Goal: Contribute content

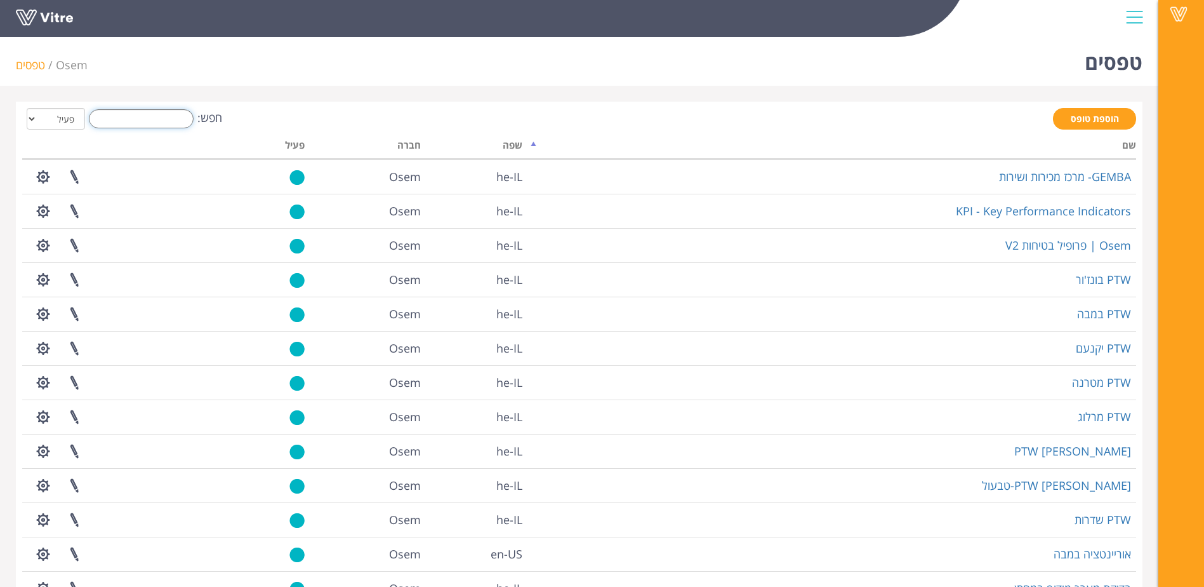
click at [163, 119] on input "חפש:" at bounding box center [141, 118] width 105 height 19
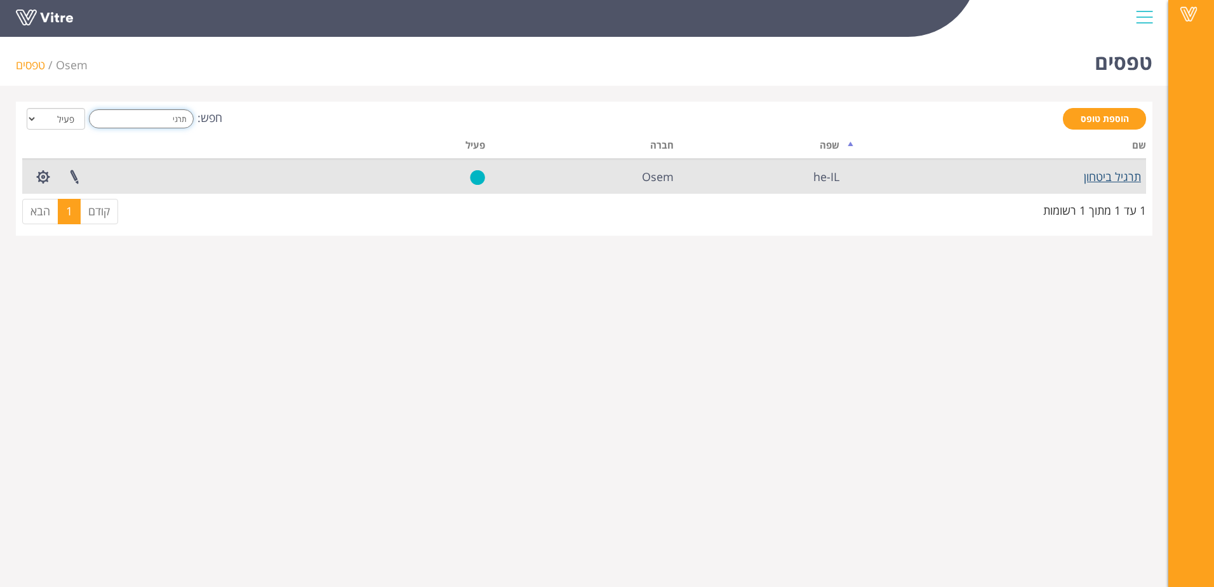
type input "תרגי"
click at [1100, 180] on link "תרגיל ביטחון" at bounding box center [1112, 176] width 57 height 15
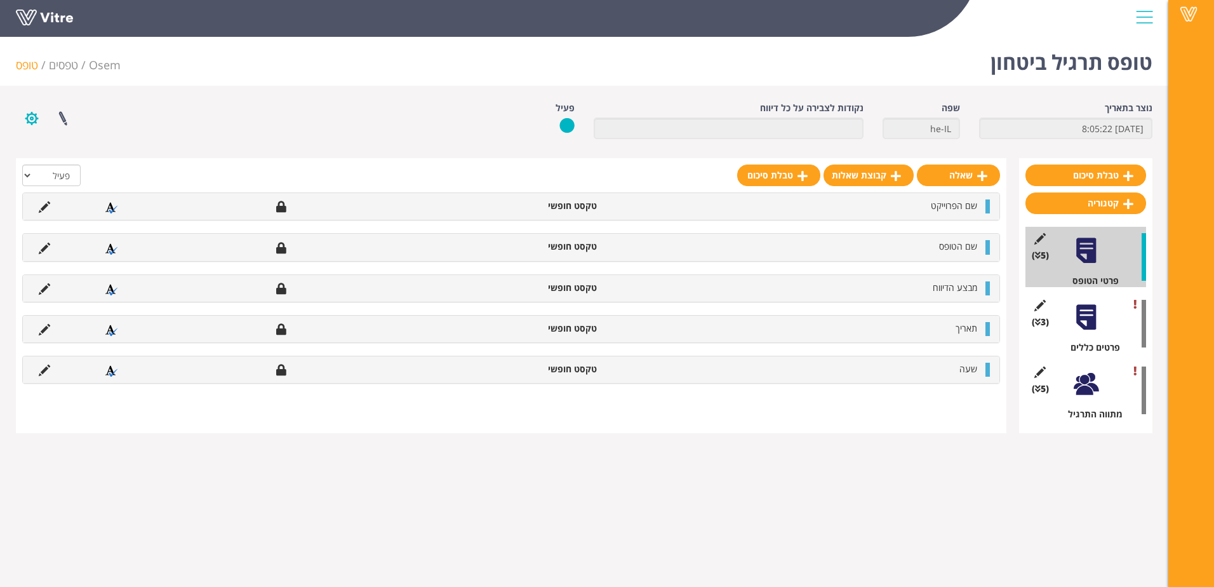
click at [32, 118] on button "button" at bounding box center [32, 119] width 32 height 34
click at [100, 163] on link "הגדרת משתמשים" at bounding box center [67, 165] width 100 height 17
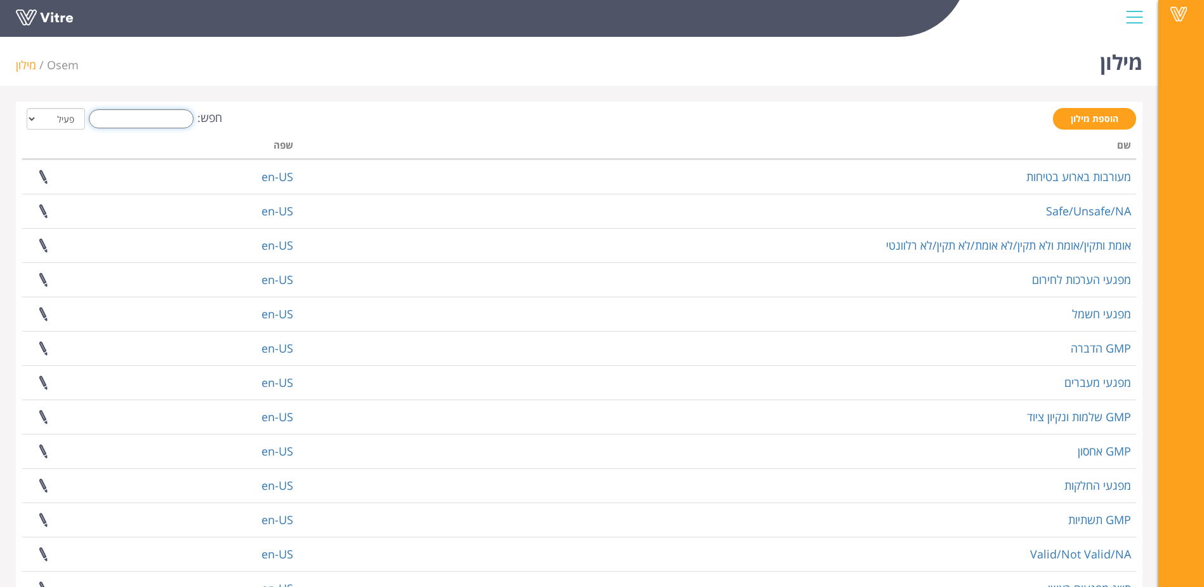
click at [154, 116] on input "חפש:" at bounding box center [141, 118] width 105 height 19
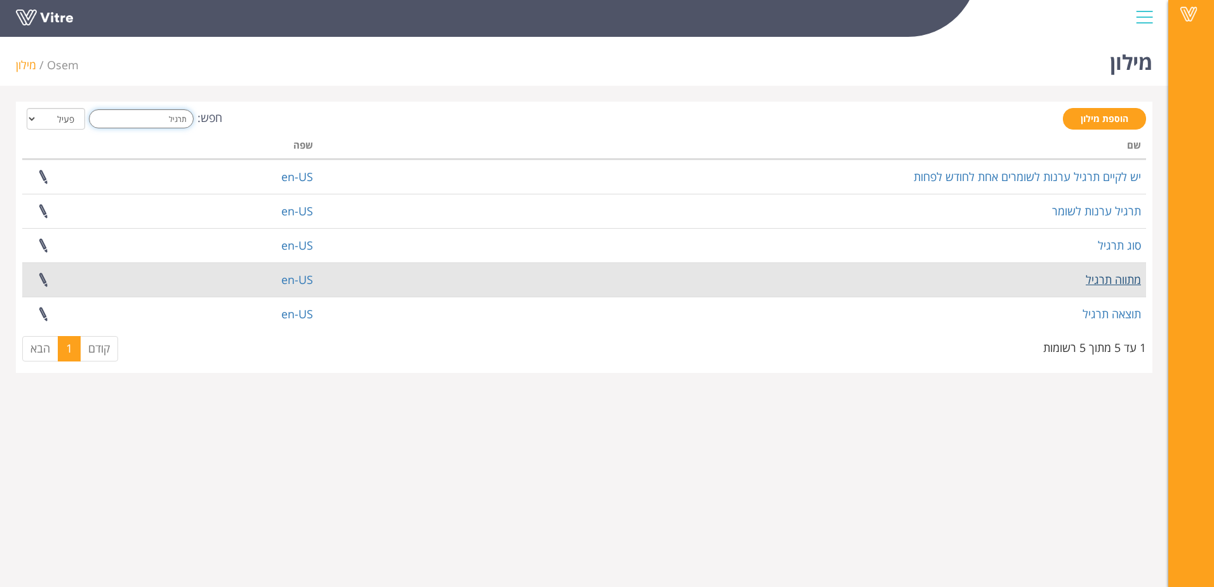
type input "תרגיל"
click at [1124, 279] on link "מתווה תרגיל" at bounding box center [1113, 279] width 55 height 15
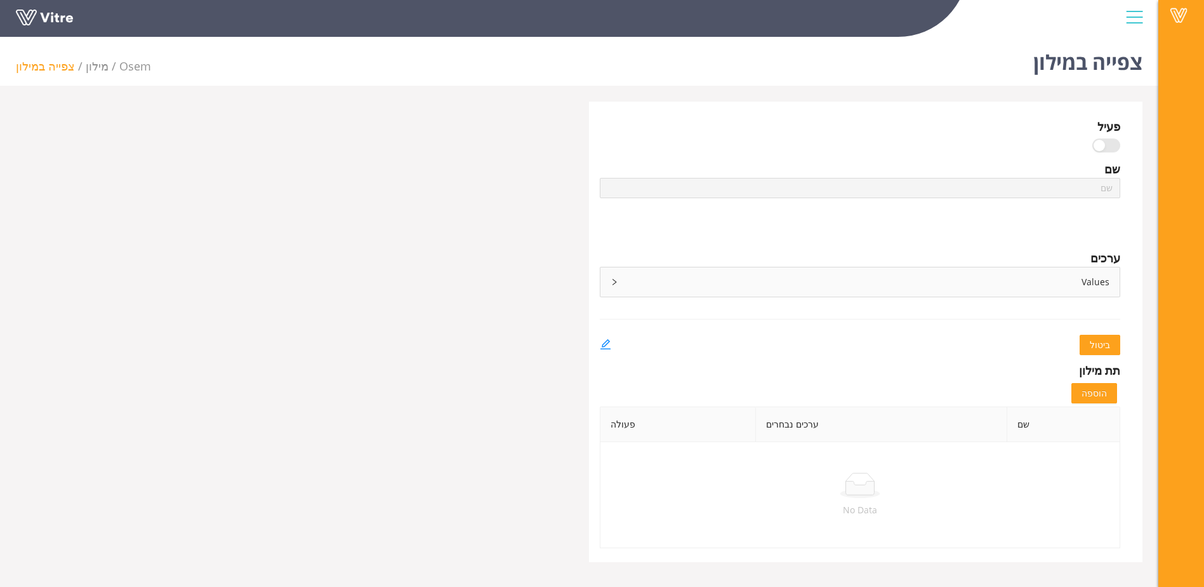
type input "מתווה תרגיל"
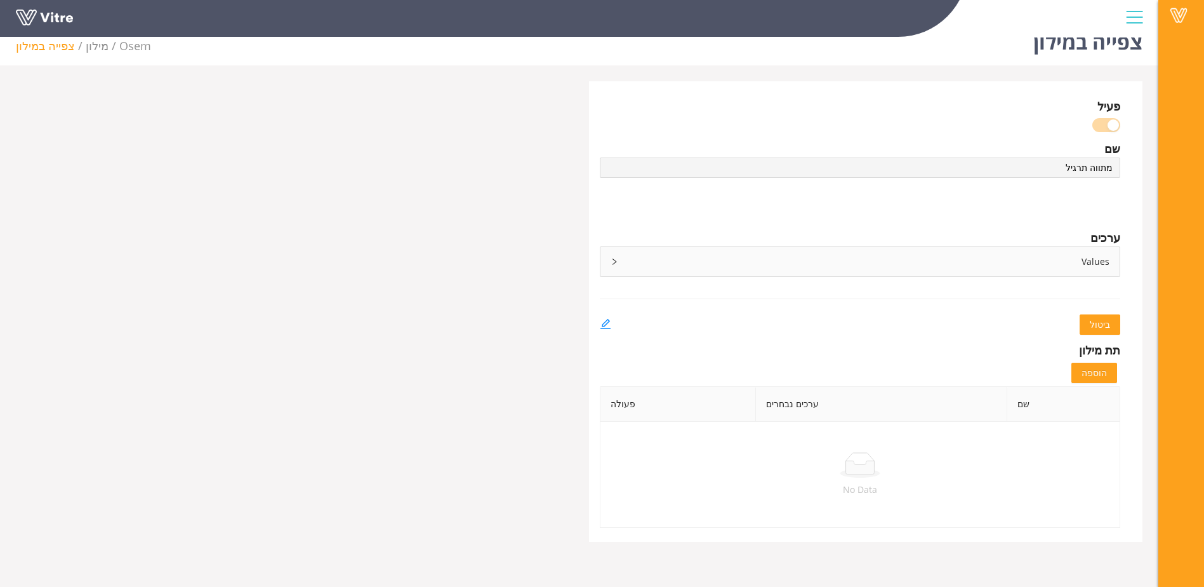
scroll to position [32, 0]
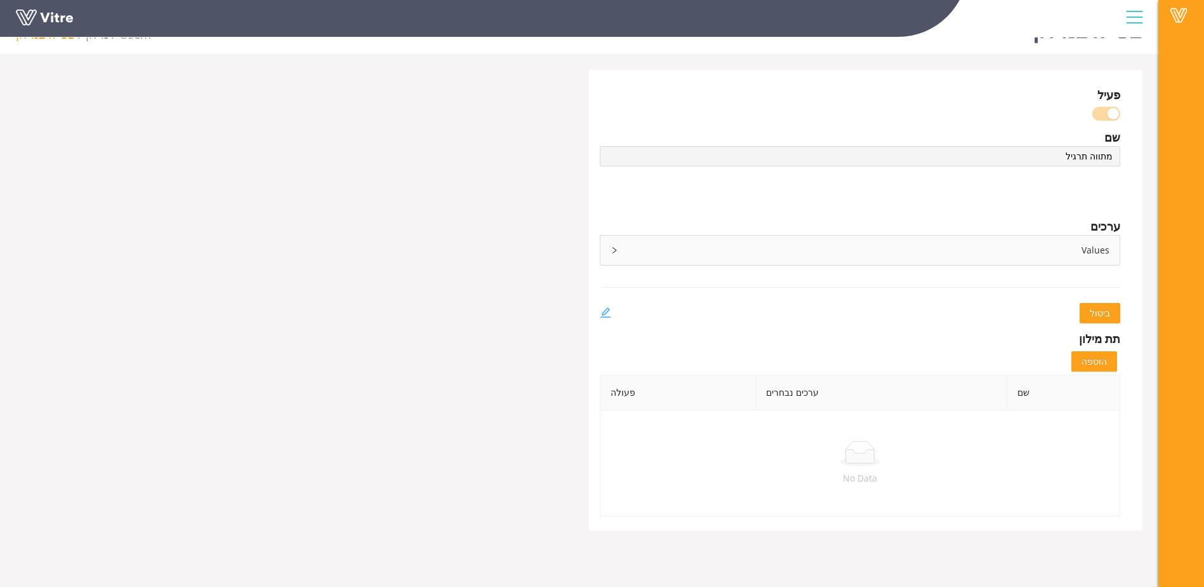
click at [601, 307] on icon "edit" at bounding box center [605, 312] width 11 height 11
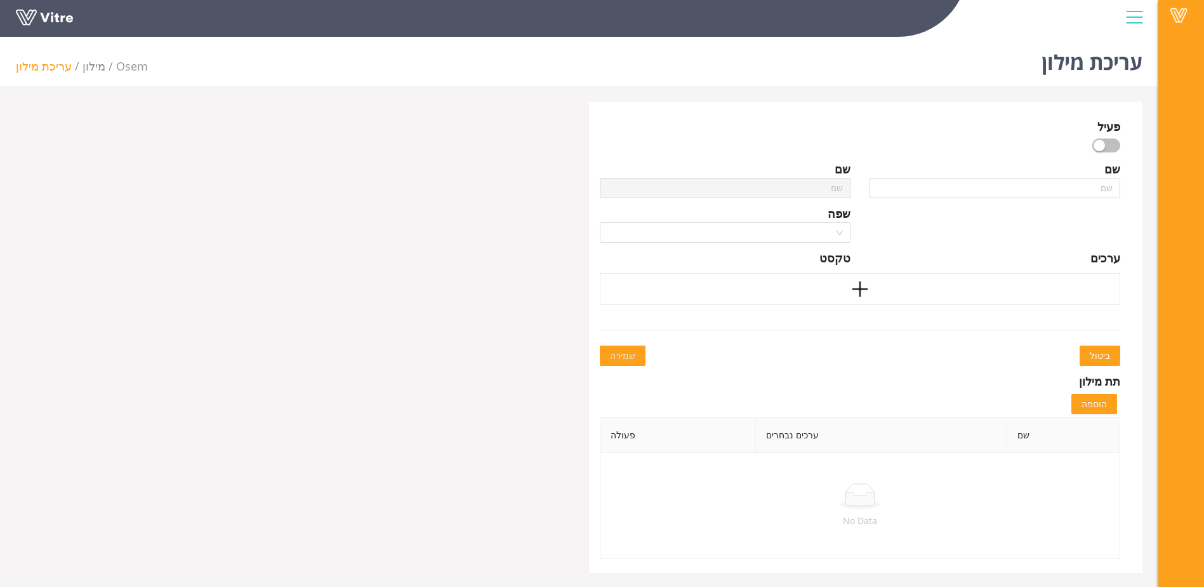
type input "מתווה תרגיל"
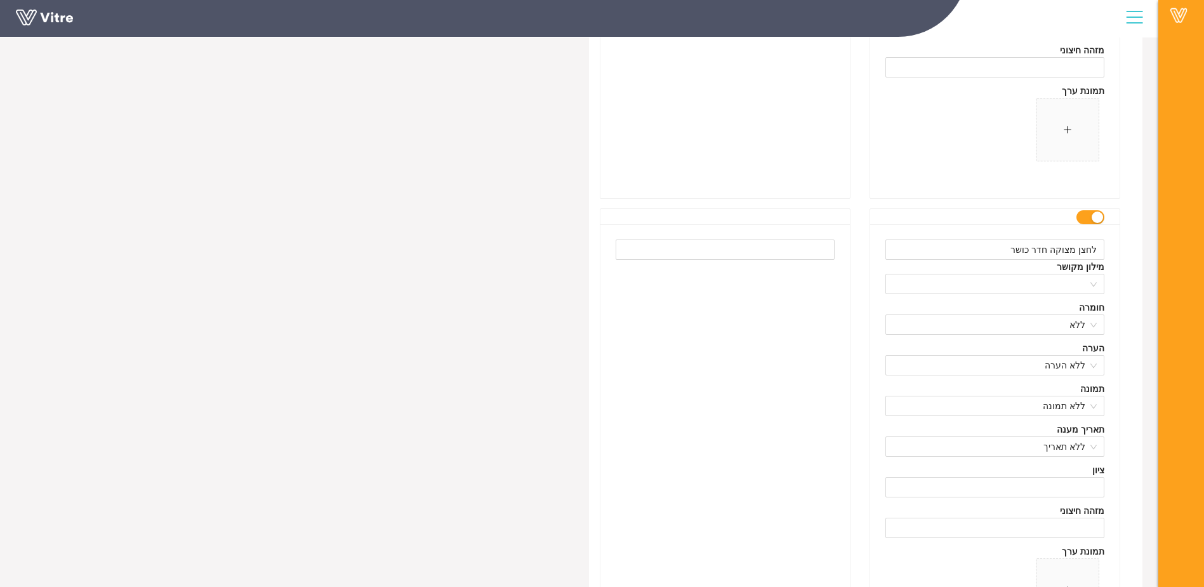
scroll to position [3243, 0]
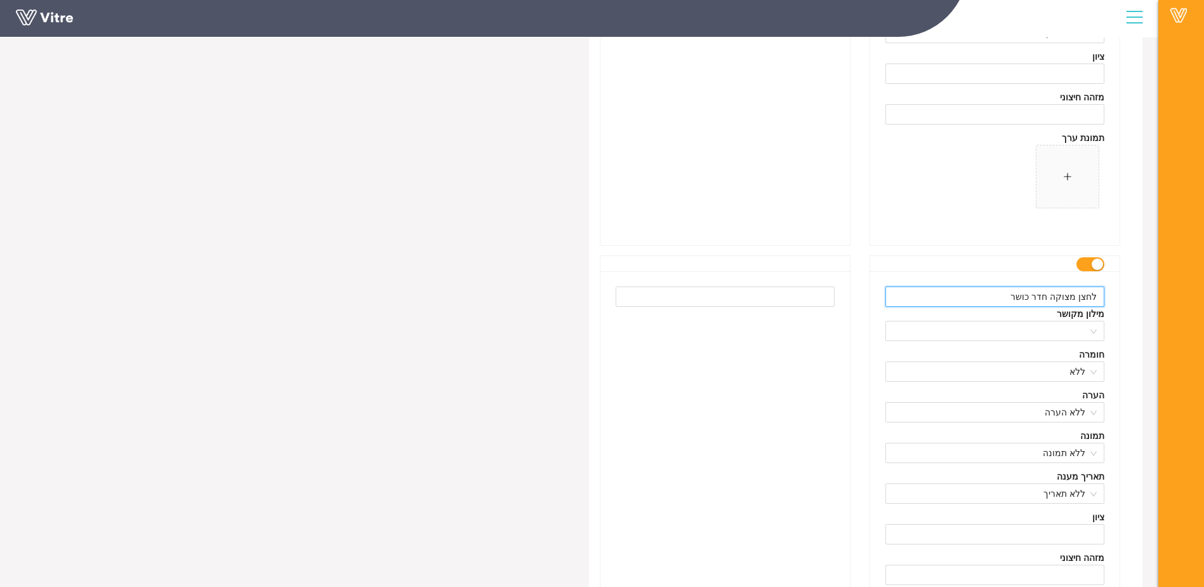
drag, startPoint x: 1018, startPoint y: 297, endPoint x: 1055, endPoint y: 295, distance: 37.5
click at [1055, 295] on input "לחצן מצוקה חדר כושר" at bounding box center [995, 296] width 219 height 20
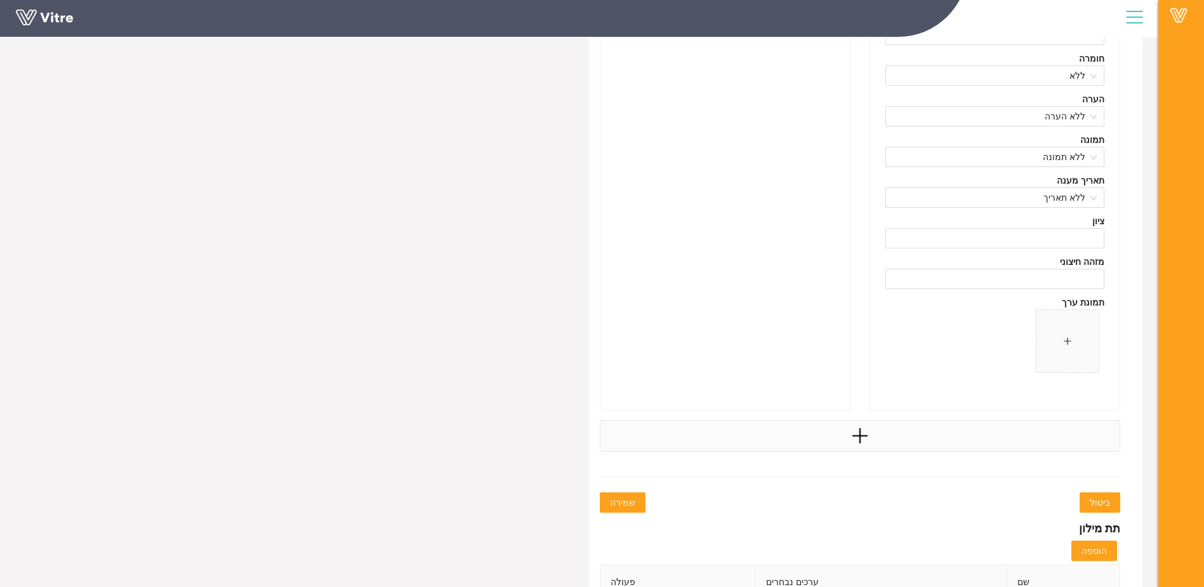
scroll to position [5846, 0]
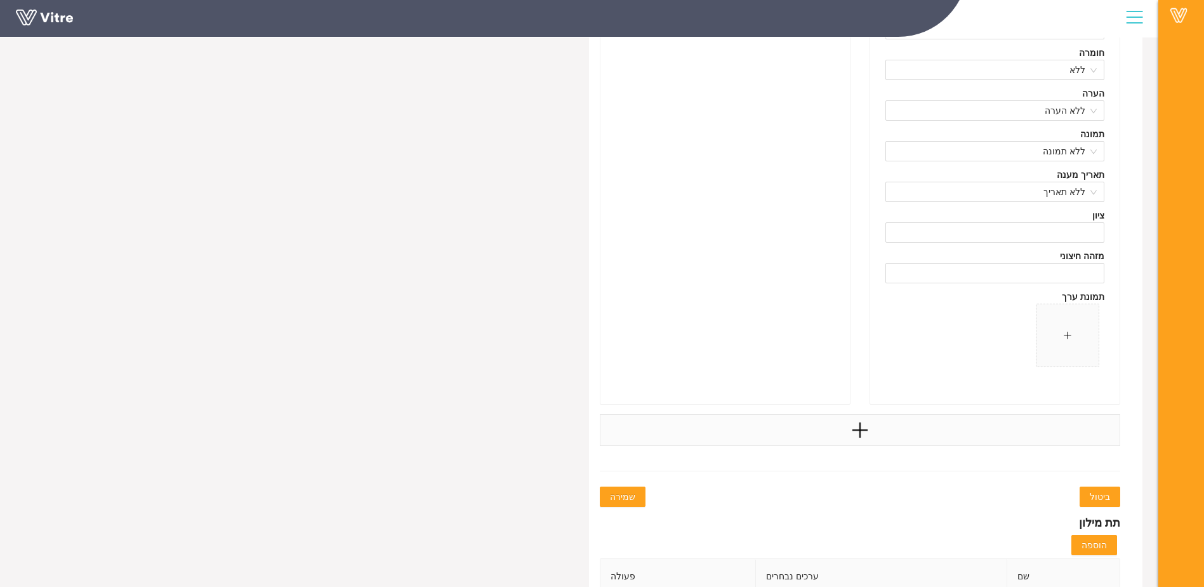
type input "לחצן מצוקה"
click at [892, 433] on div at bounding box center [860, 430] width 521 height 32
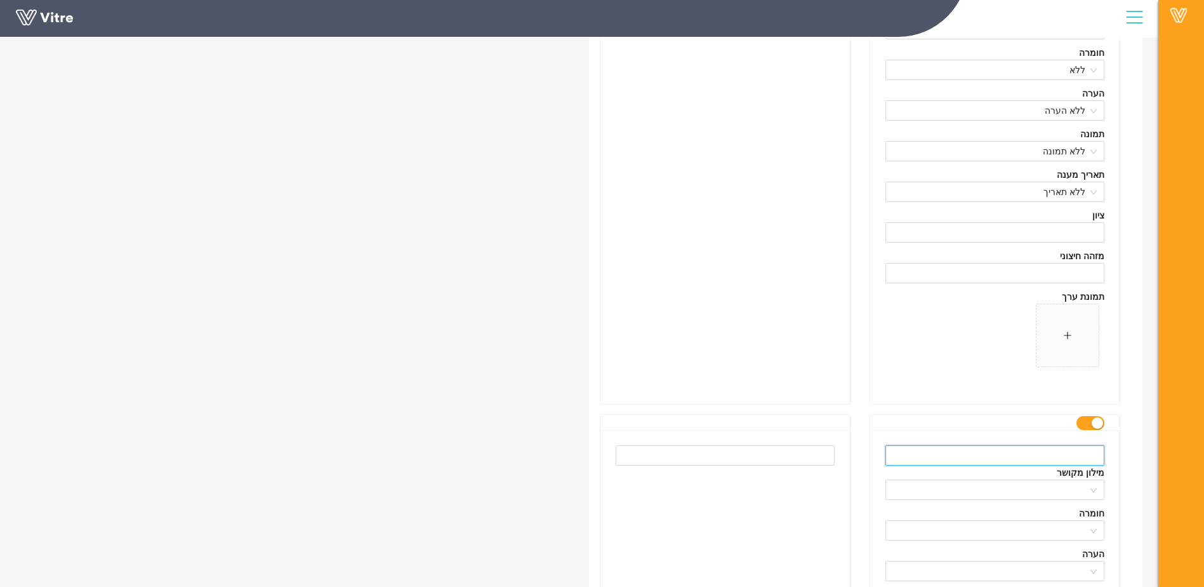
click at [1090, 459] on input "text" at bounding box center [995, 455] width 219 height 20
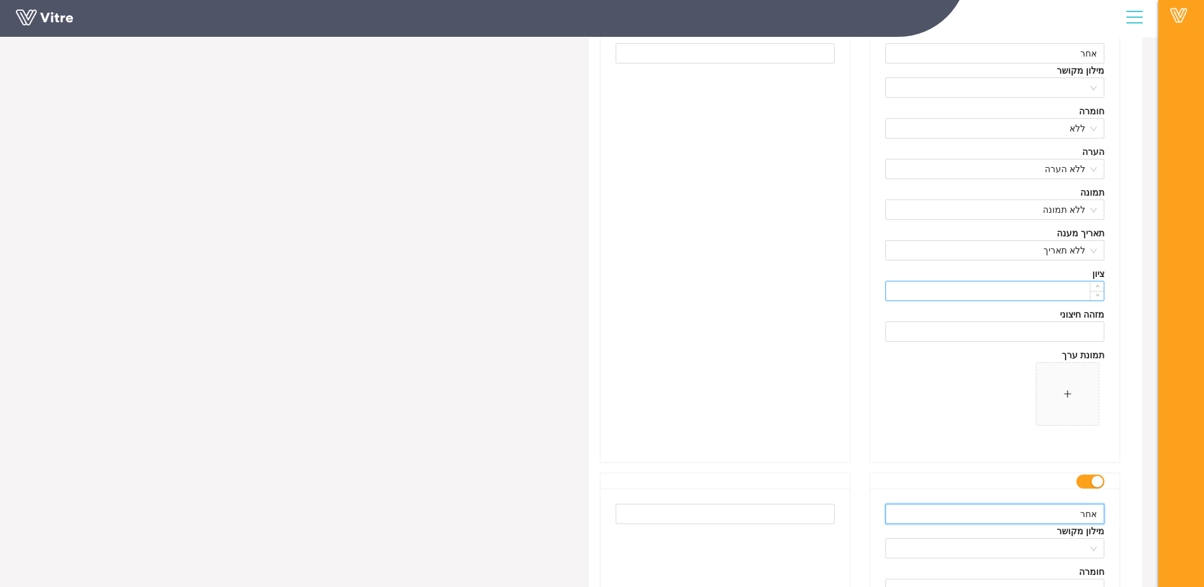
scroll to position [5973, 0]
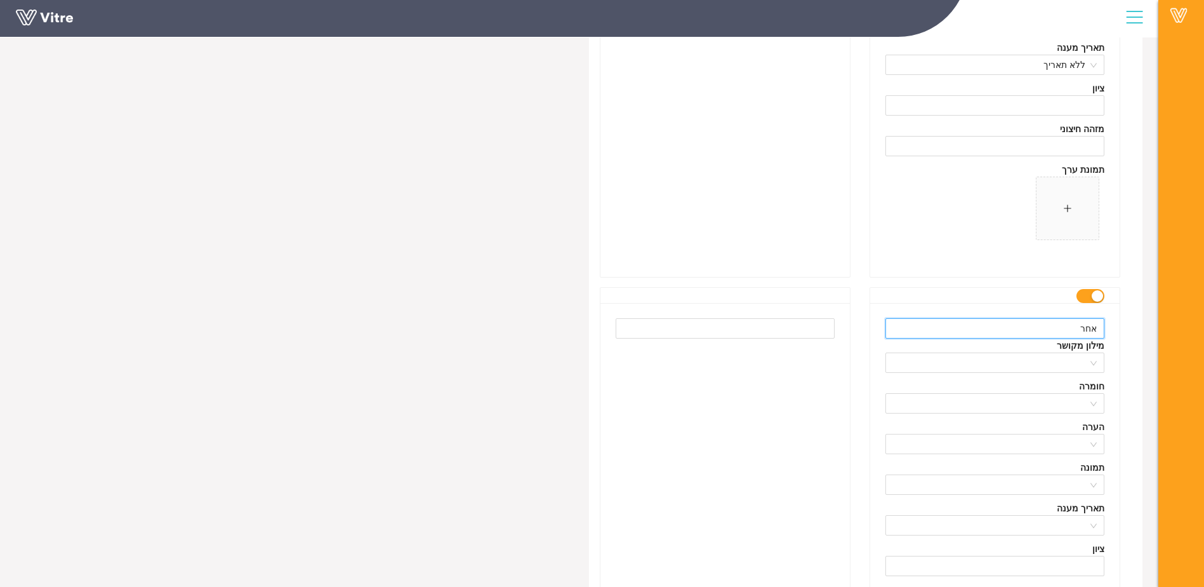
click at [1084, 331] on input "אחר" at bounding box center [995, 328] width 219 height 20
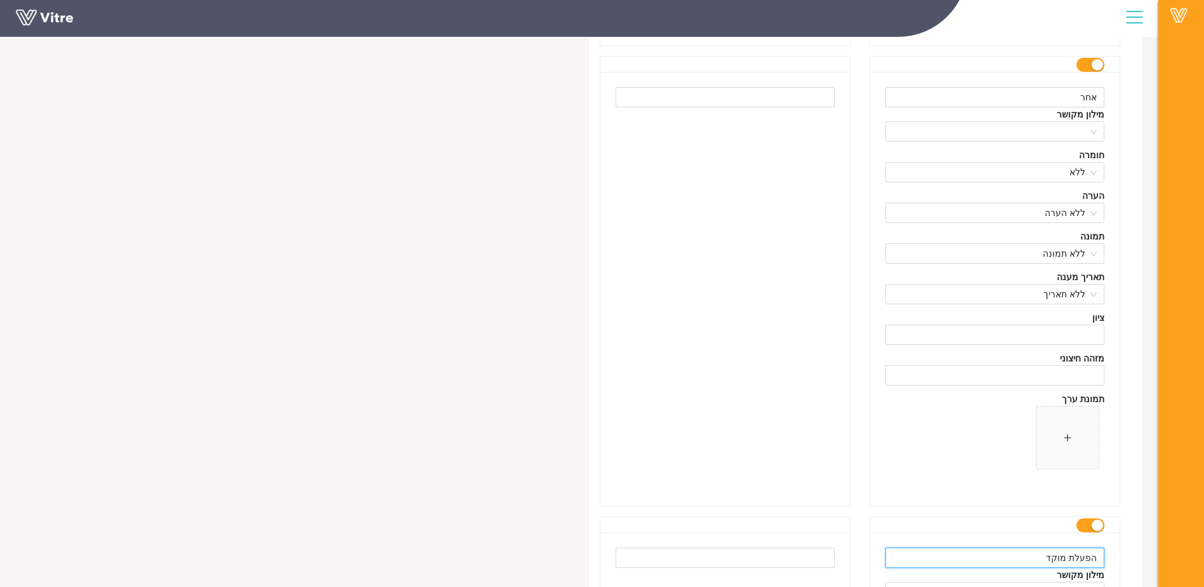
scroll to position [6116, 0]
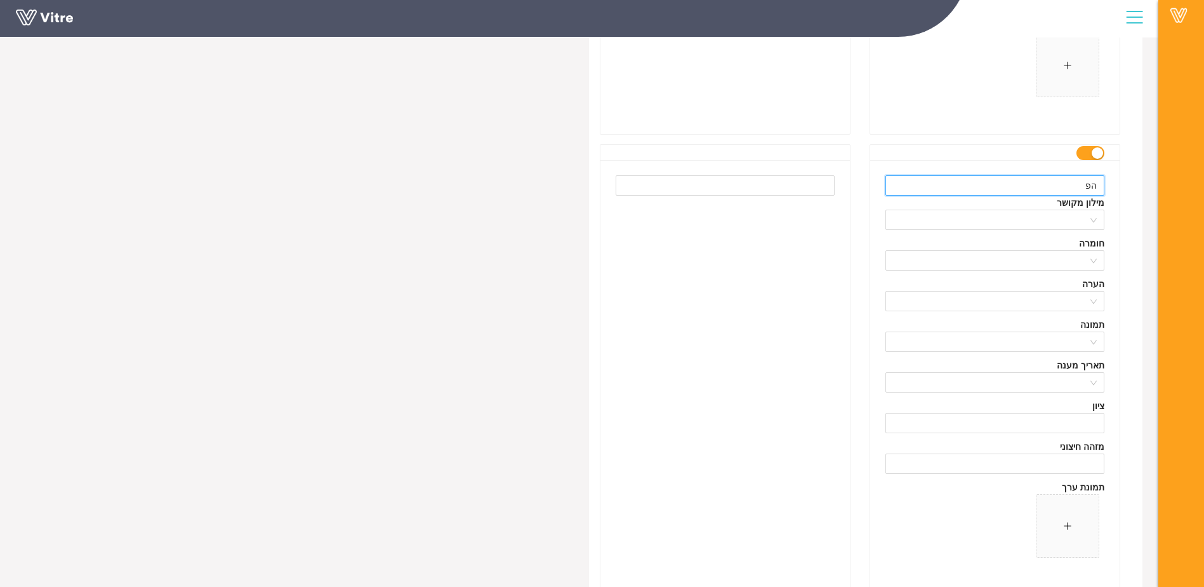
type input "ה"
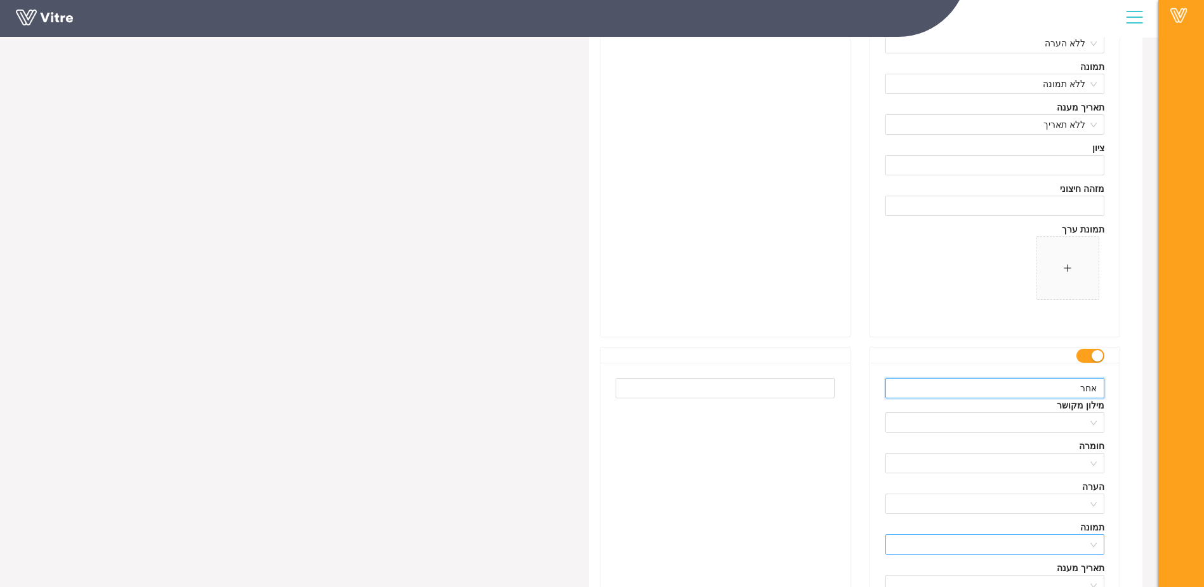
scroll to position [5672, 0]
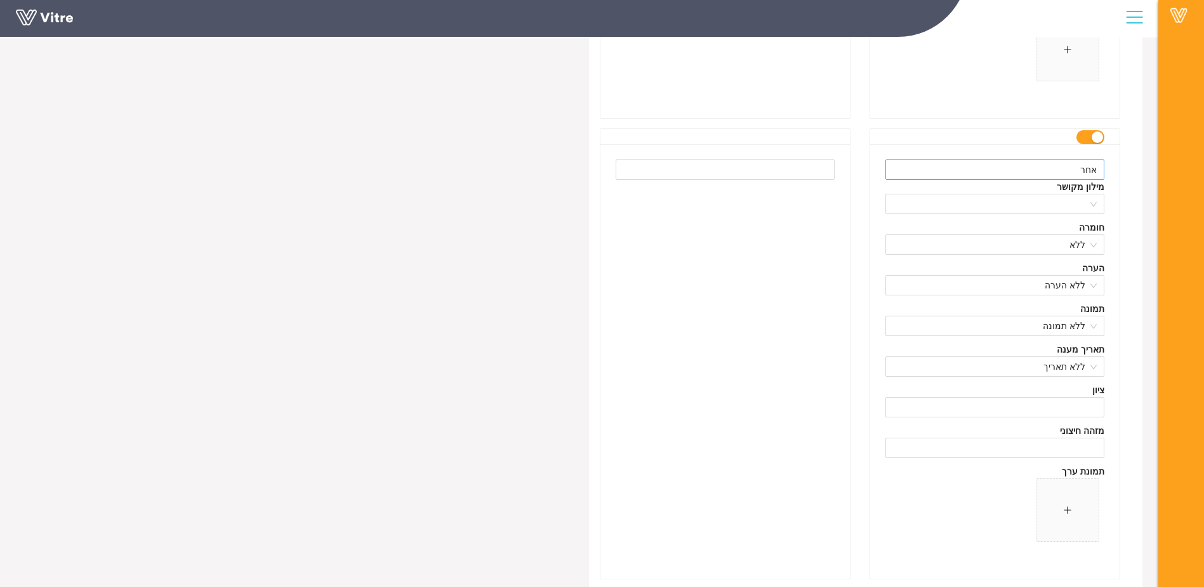
type input "אחר"
click at [1092, 171] on input "אחר" at bounding box center [995, 169] width 219 height 20
click at [1092, 170] on input "אחר" at bounding box center [995, 169] width 219 height 20
click at [1084, 168] on input "הםעלת מוקד" at bounding box center [995, 169] width 219 height 20
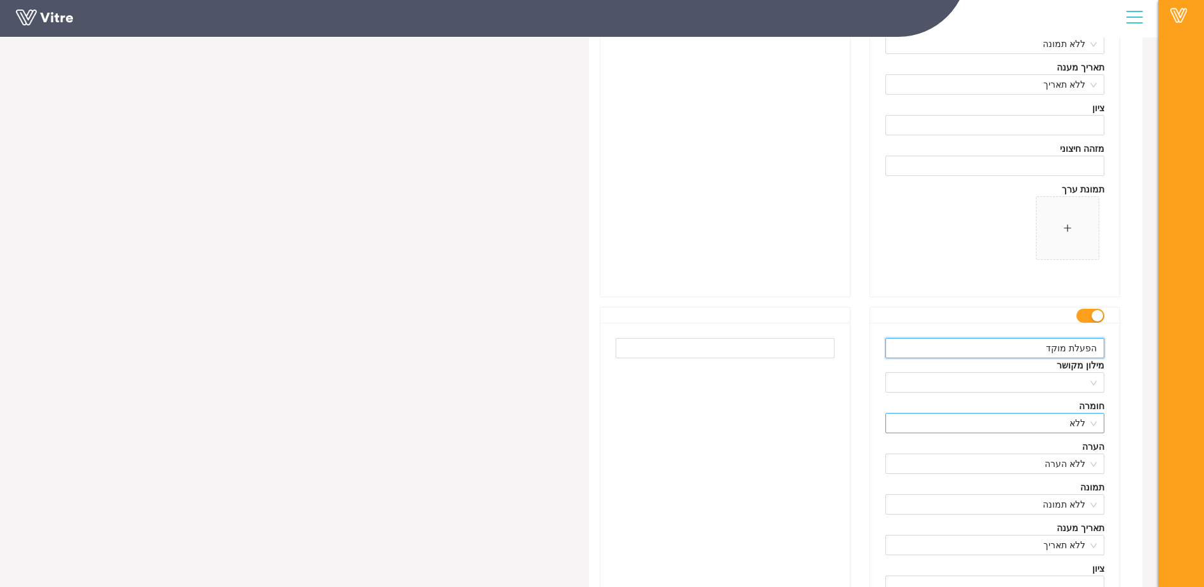
scroll to position [5545, 0]
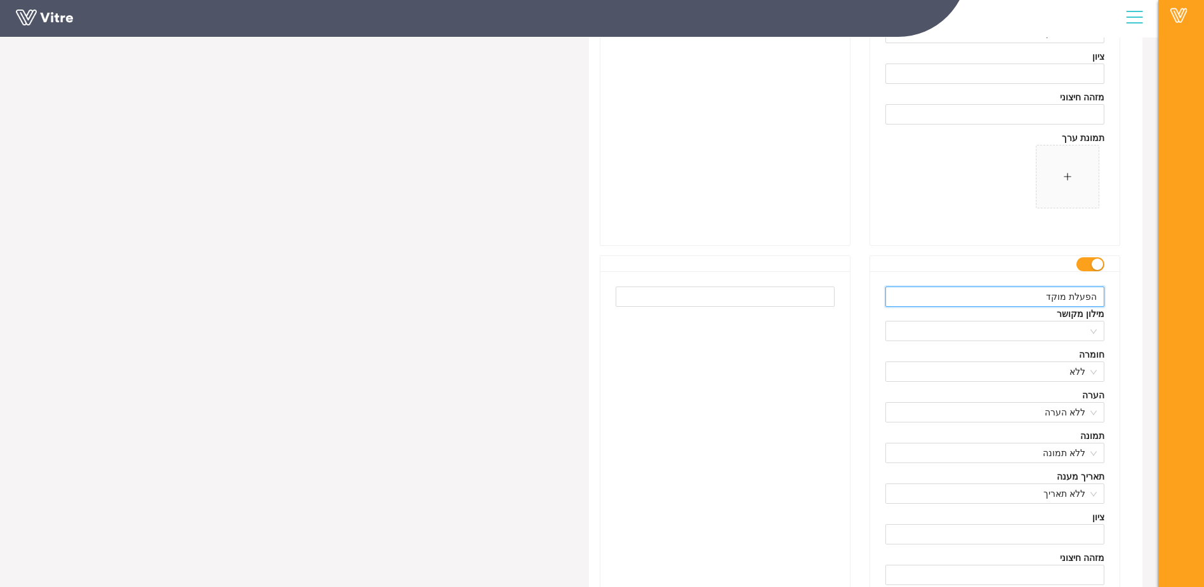
click at [1008, 289] on input "הפעלת מוקד" at bounding box center [995, 296] width 219 height 20
click at [1077, 296] on input "הפעלת מוקד חיצוני" at bounding box center [995, 296] width 219 height 20
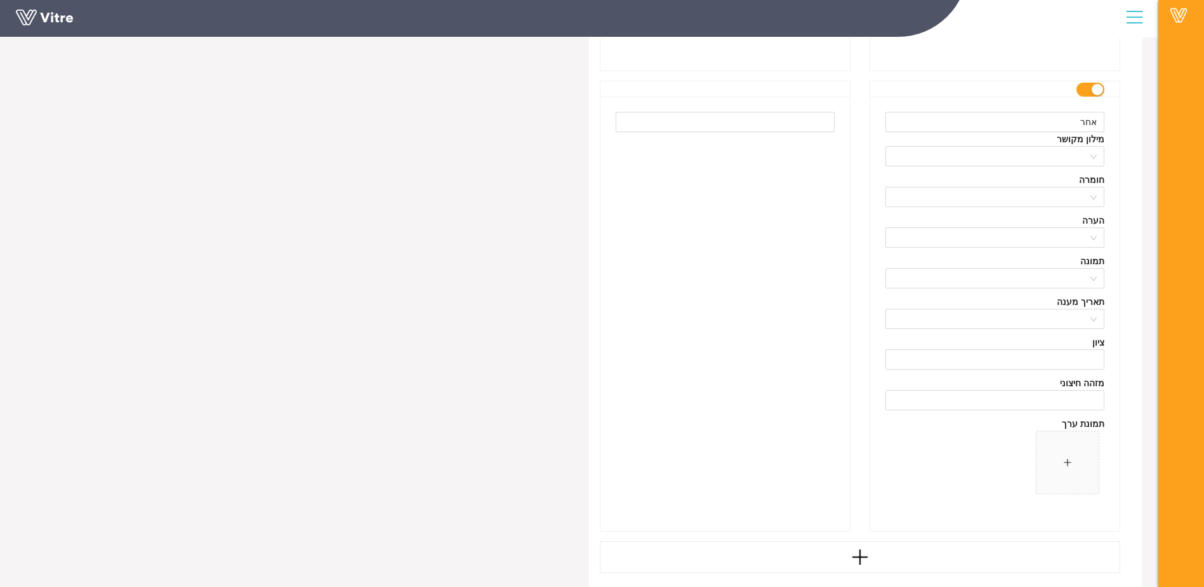
scroll to position [6434, 0]
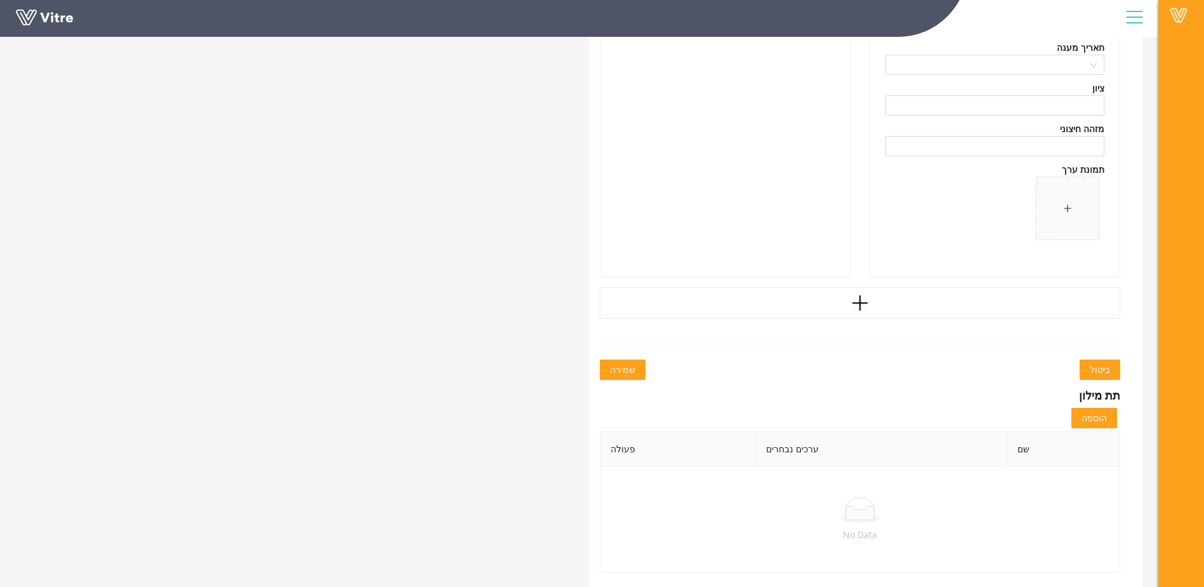
type input "תרגול מוקד חיצוני"
click at [629, 366] on span "שמירה" at bounding box center [622, 370] width 25 height 14
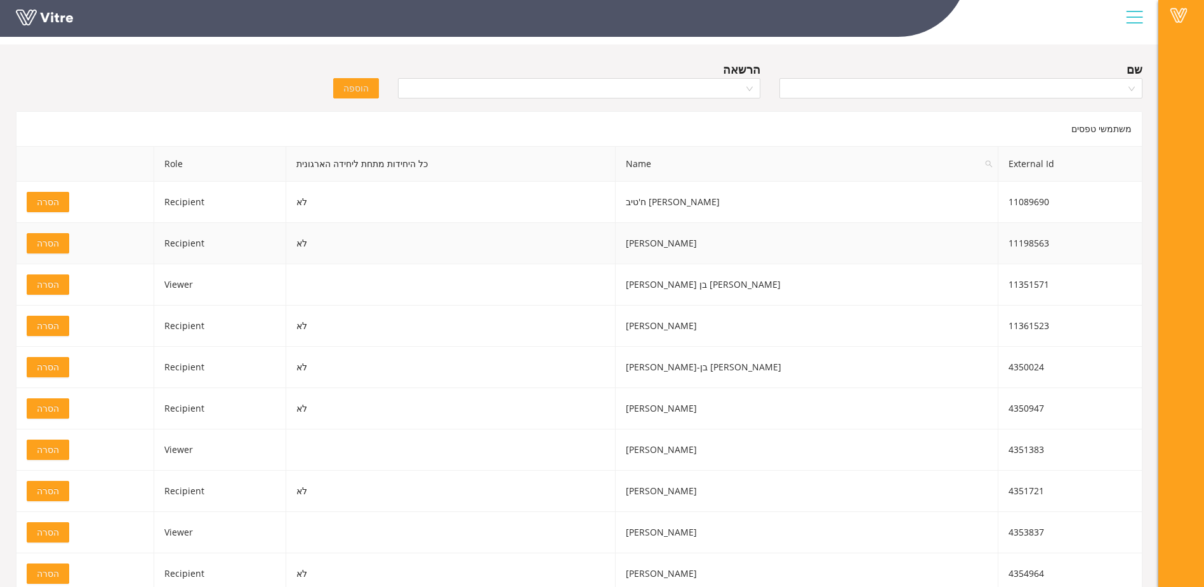
scroll to position [63, 0]
